Goal: Navigation & Orientation: Understand site structure

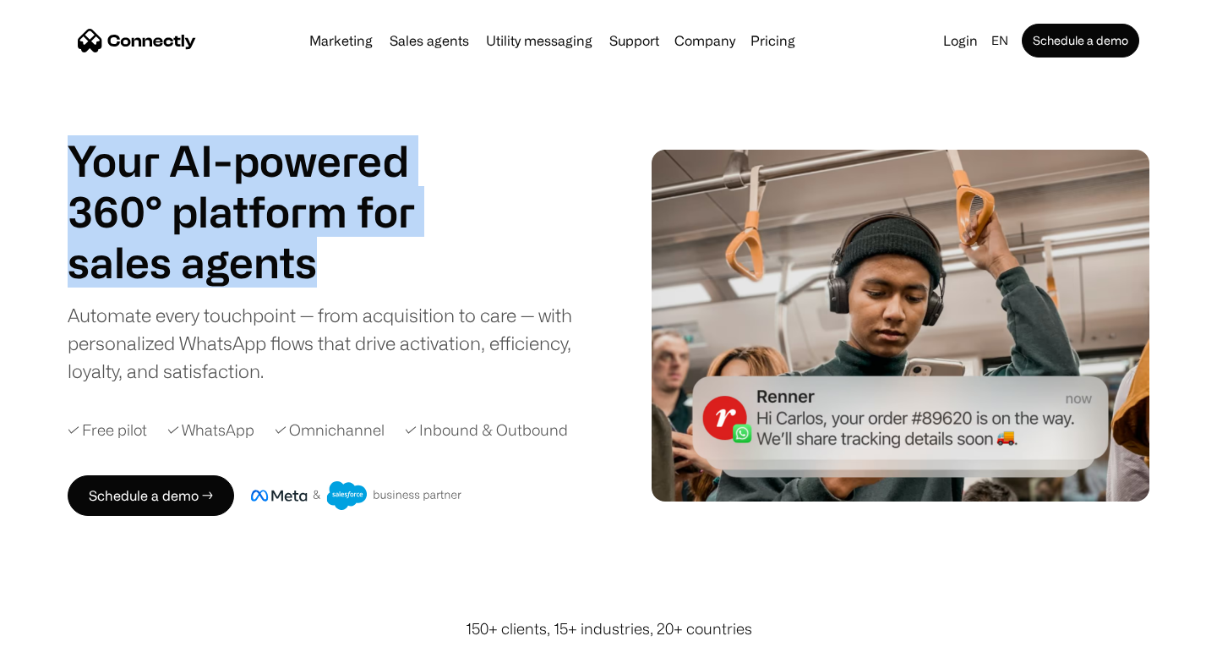
drag, startPoint x: 75, startPoint y: 147, endPoint x: 318, endPoint y: 254, distance: 264.9
click at [318, 254] on div "Your AI-powered 360° platform for sales agents support utility sales agents" at bounding box center [262, 211] width 389 height 152
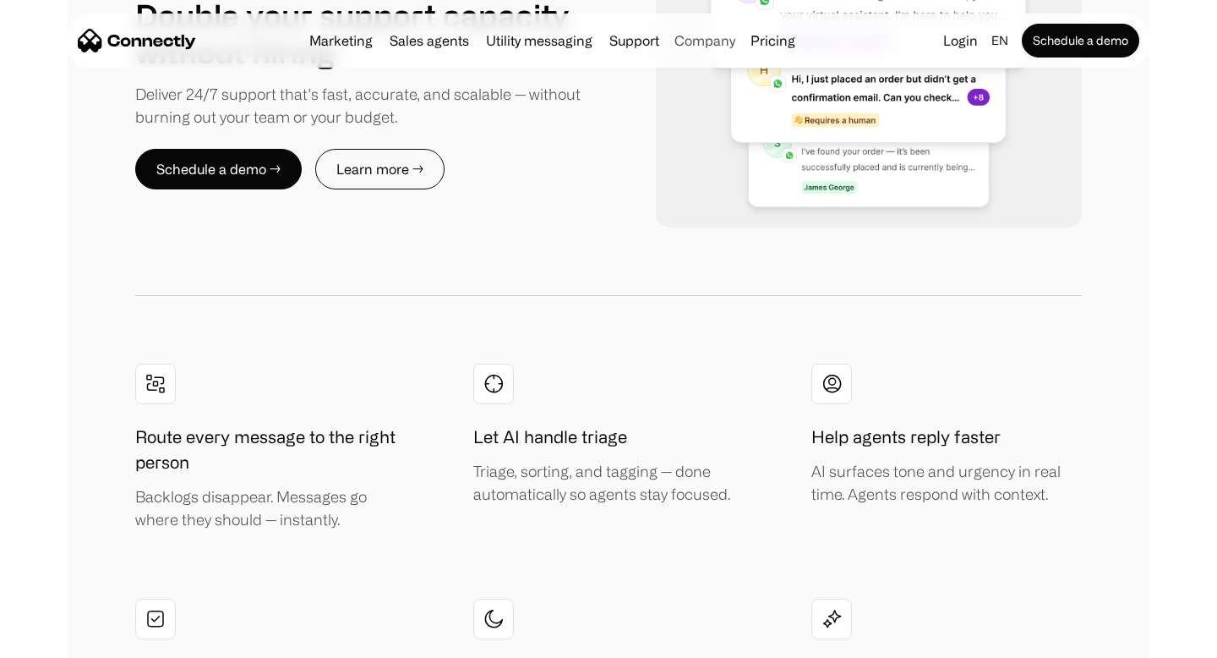
scroll to position [2976, 0]
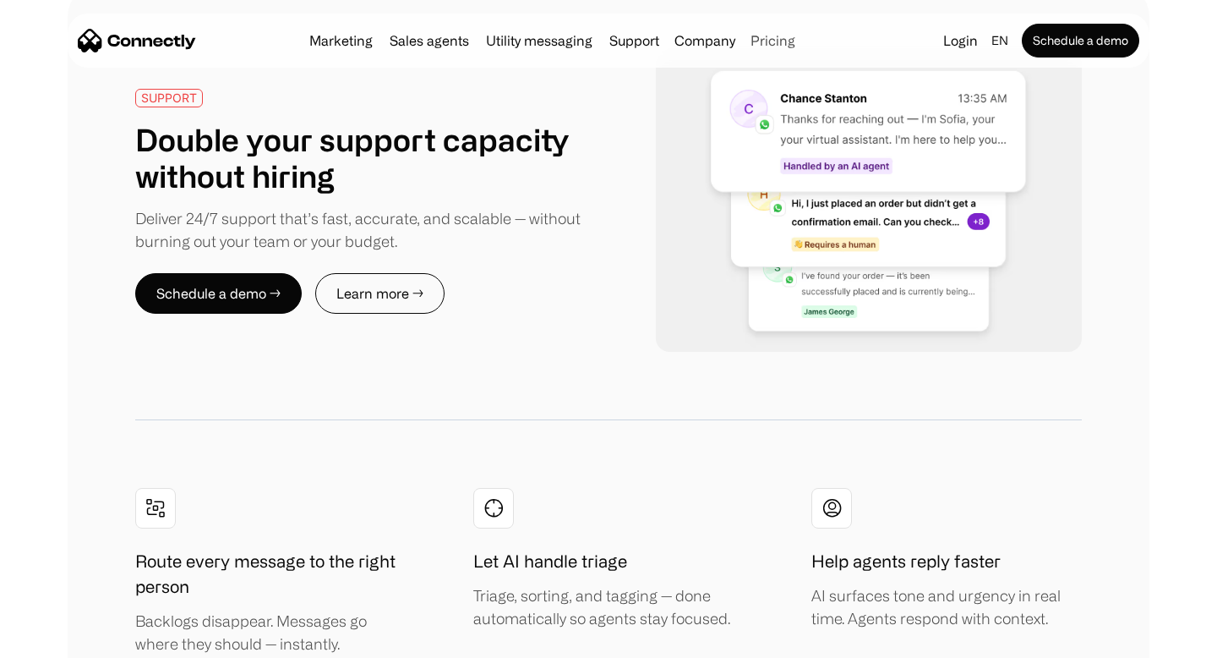
click at [771, 43] on link "Pricing" at bounding box center [773, 41] width 58 height 14
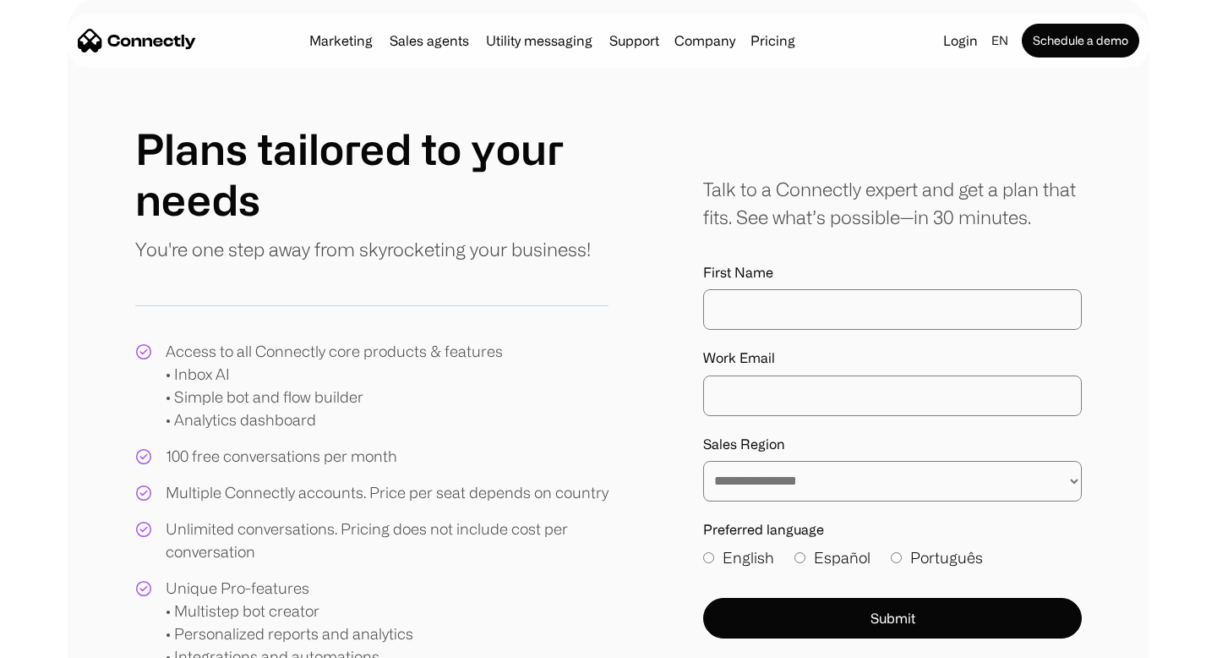
scroll to position [111, 0]
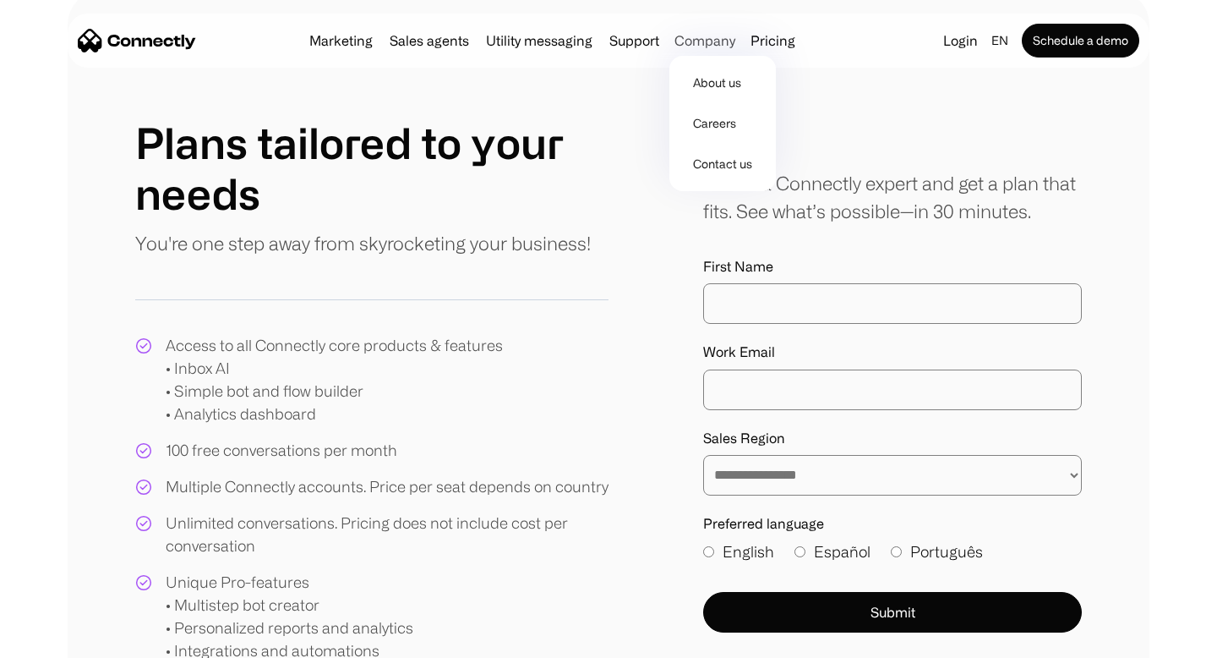
click at [690, 38] on div "Company" at bounding box center [704, 41] width 61 height 24
click at [634, 38] on link "Support" at bounding box center [634, 41] width 63 height 14
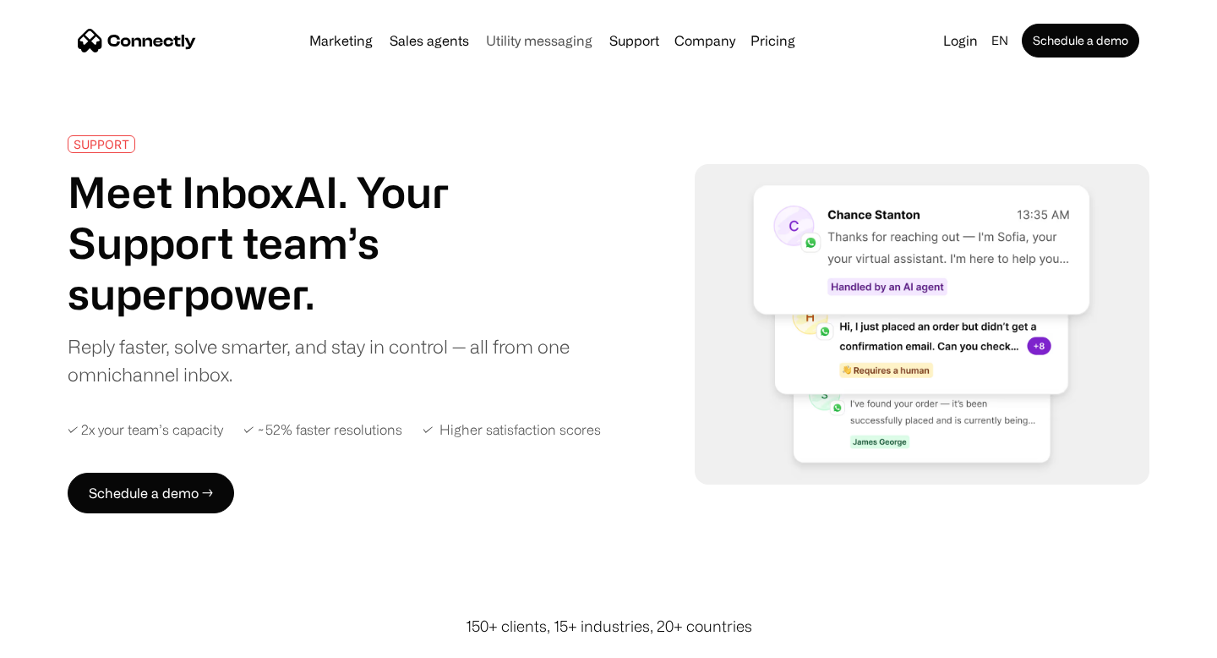
click at [560, 39] on link "Utility messaging" at bounding box center [539, 41] width 120 height 14
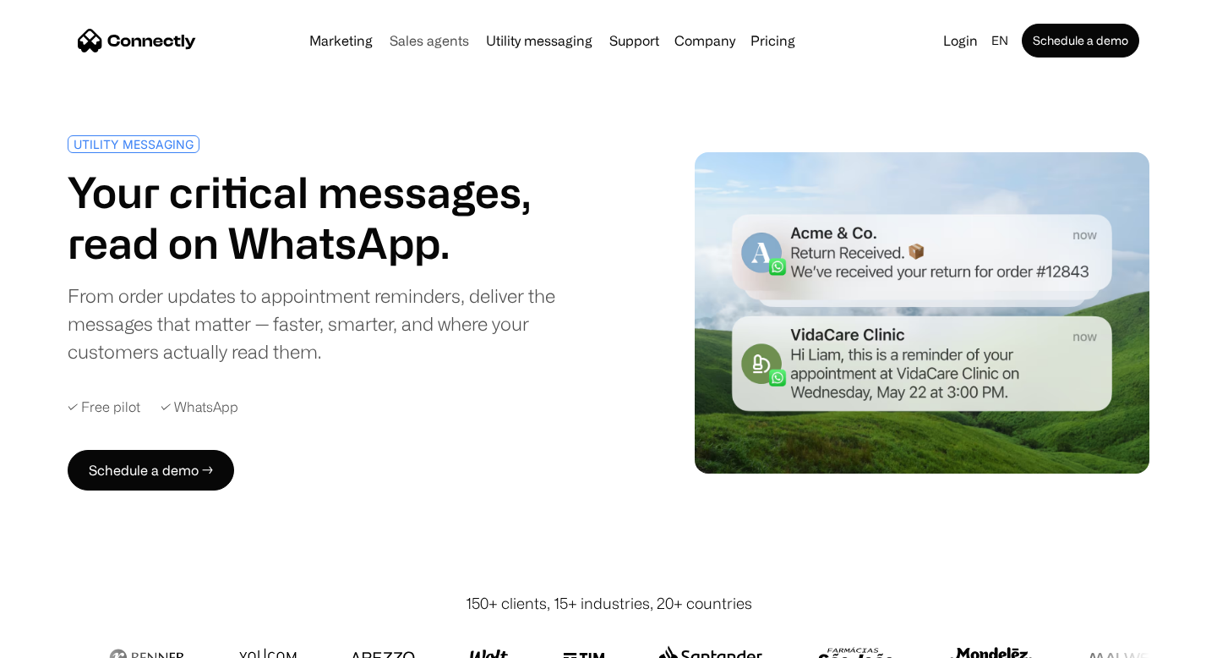
click at [442, 45] on link "Sales agents" at bounding box center [429, 41] width 93 height 14
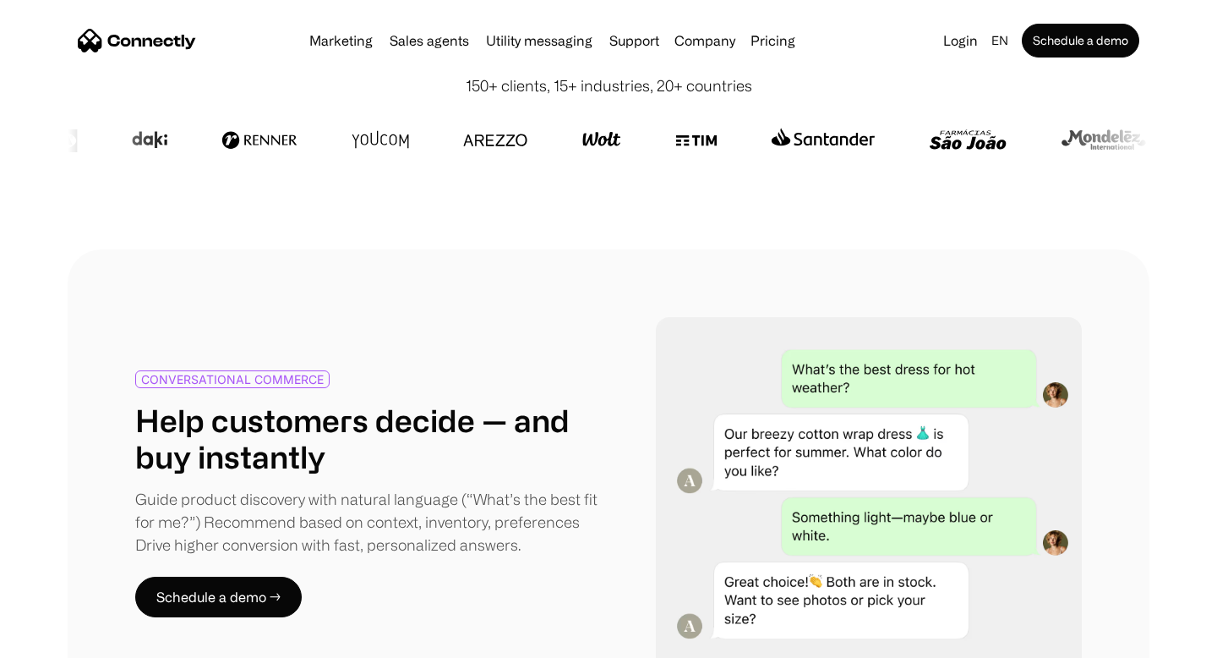
scroll to position [604, 0]
